Goal: Check status: Check status

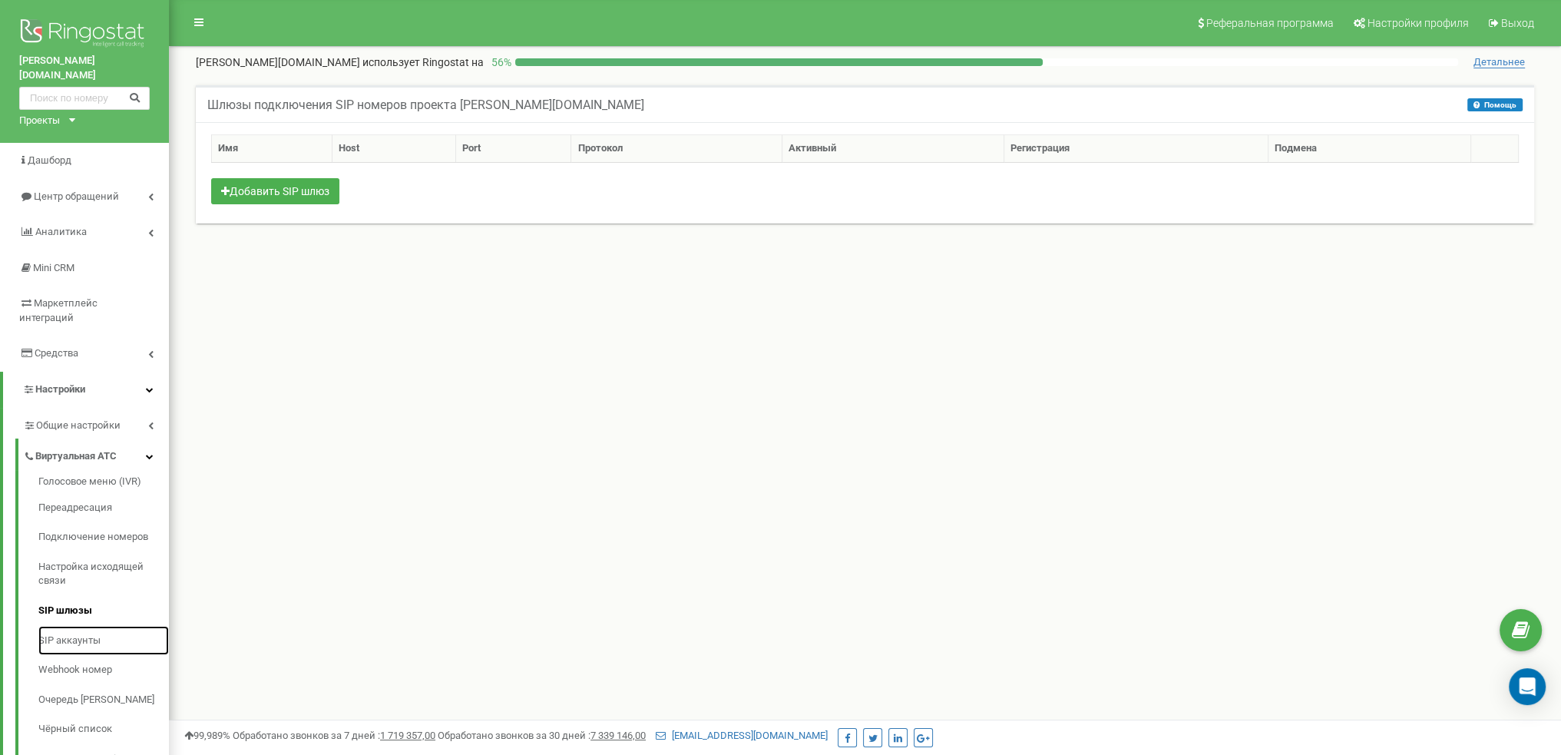
click at [79, 626] on link "SIP аккаунты" at bounding box center [103, 641] width 130 height 30
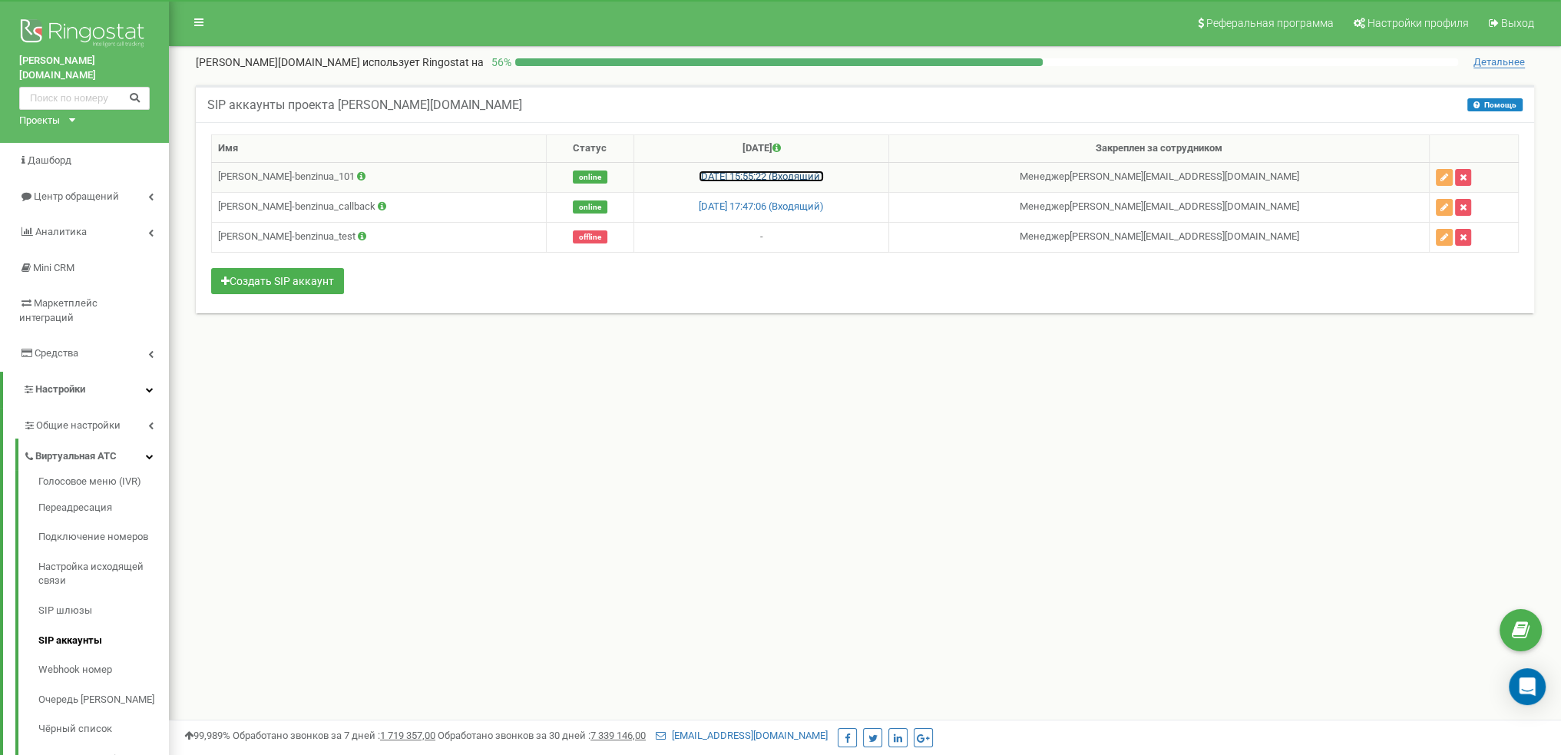
click at [811, 176] on link "19.08.2025 15:55:22 (Входящий)" at bounding box center [761, 176] width 125 height 12
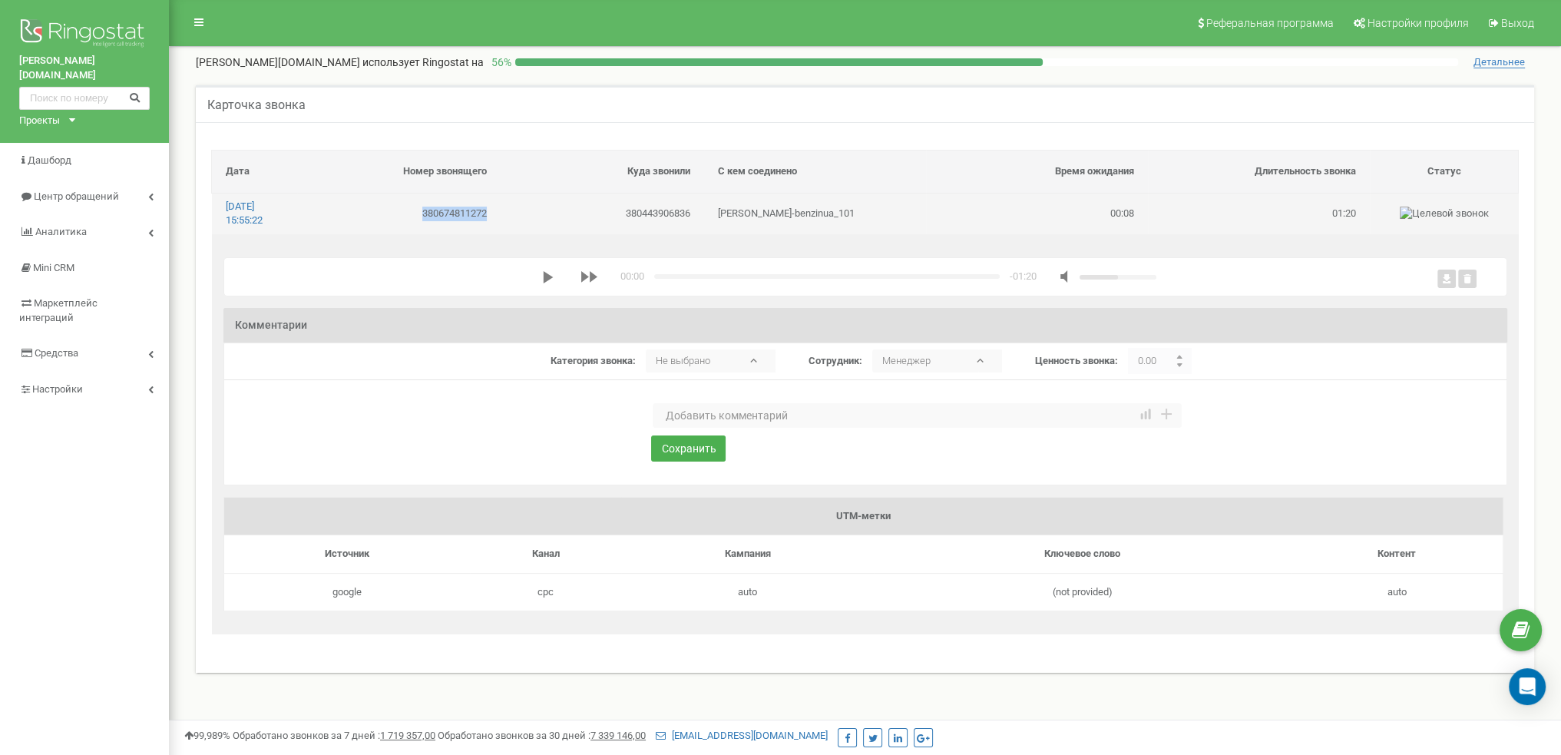
drag, startPoint x: 491, startPoint y: 211, endPoint x: 423, endPoint y: 214, distance: 68.4
click at [415, 215] on td "380674811272" at bounding box center [398, 213] width 203 height 41
copy td "380674811272"
